Goal: Task Accomplishment & Management: Use online tool/utility

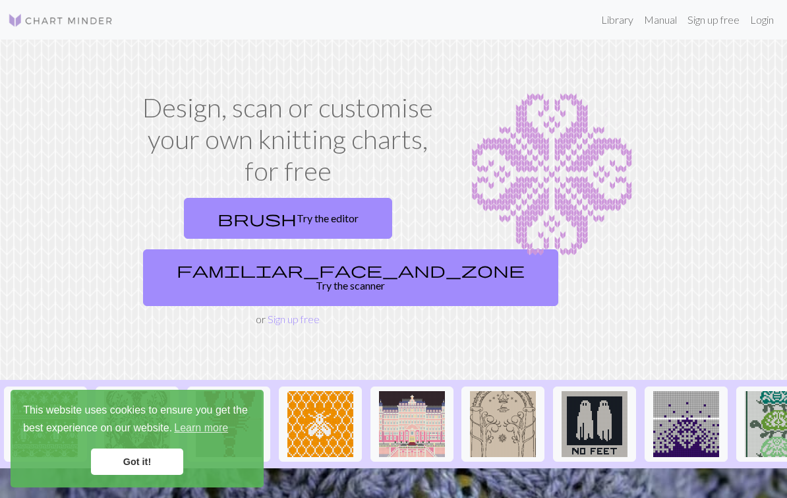
click at [127, 458] on link "Got it!" at bounding box center [137, 461] width 92 height 26
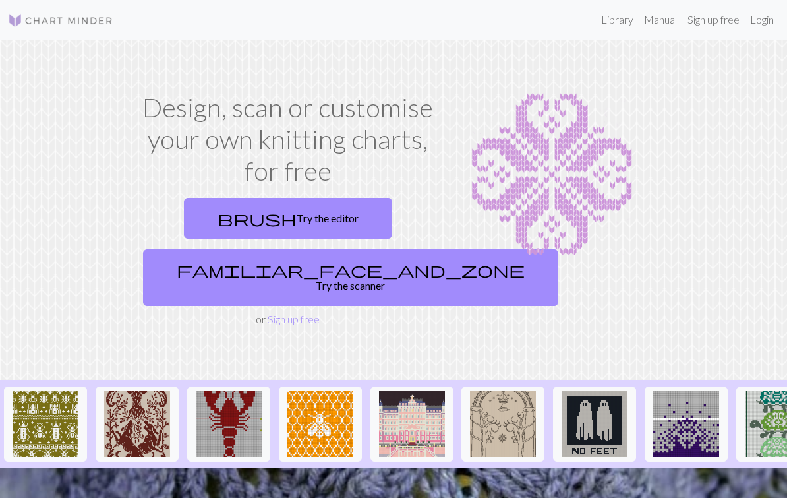
click at [761, 22] on link "Login" at bounding box center [762, 20] width 34 height 26
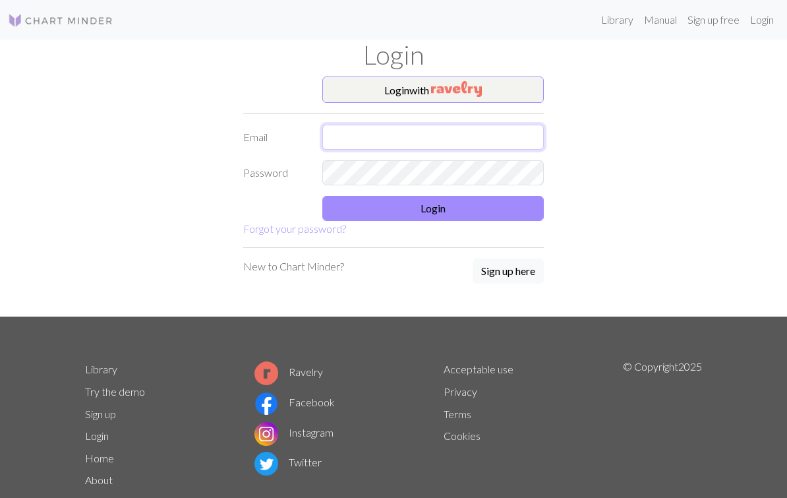
click at [498, 133] on input "text" at bounding box center [433, 137] width 222 height 25
type input "[EMAIL_ADDRESS][DOMAIN_NAME]"
click at [501, 204] on button "Login" at bounding box center [433, 208] width 222 height 25
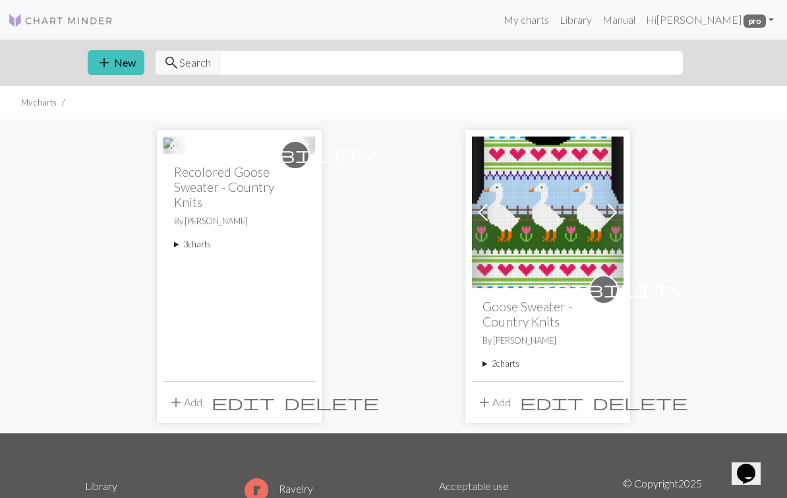
click at [199, 251] on summary "3 charts" at bounding box center [239, 244] width 131 height 13
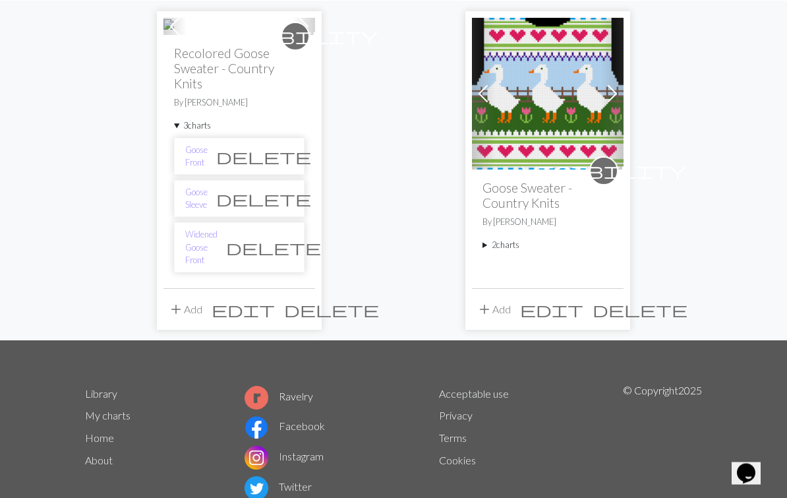
scroll to position [119, 0]
click at [218, 266] on link "Widened Goose Front" at bounding box center [201, 247] width 32 height 38
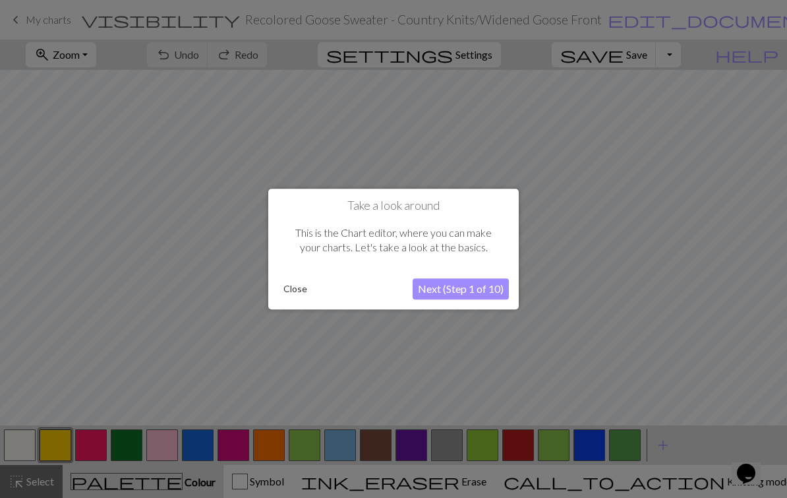
click at [303, 294] on button "Close" at bounding box center [295, 289] width 34 height 20
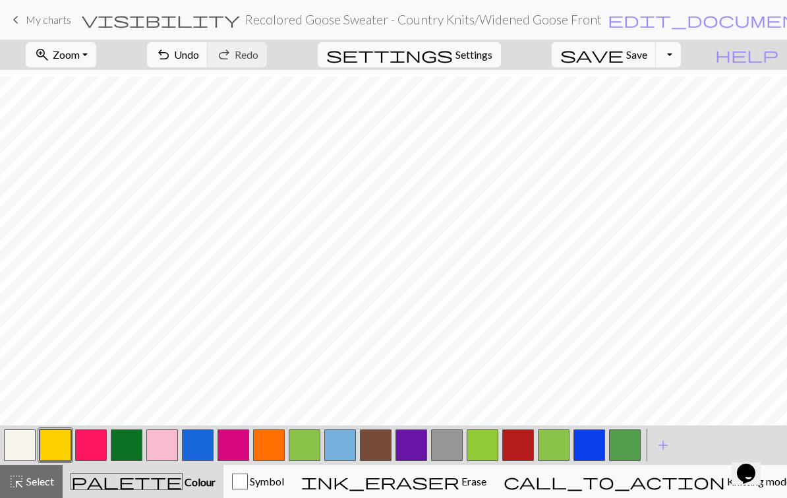
scroll to position [756, 0]
click at [725, 476] on span "Knitting mode" at bounding box center [758, 481] width 67 height 13
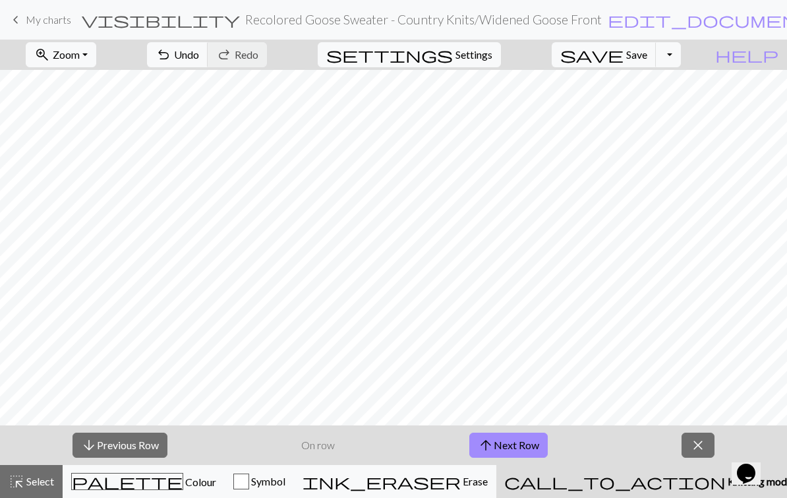
click at [510, 436] on button "arrow_upward Next Row" at bounding box center [508, 445] width 78 height 25
